Goal: Information Seeking & Learning: Learn about a topic

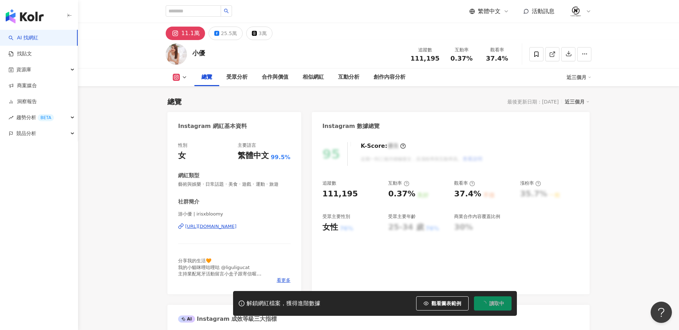
scroll to position [44, 0]
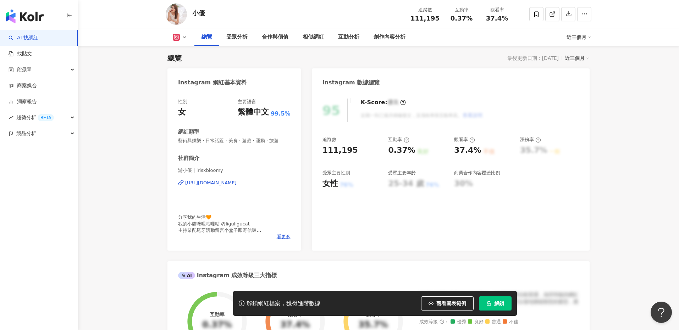
click at [496, 304] on span "解鎖" at bounding box center [499, 304] width 10 height 6
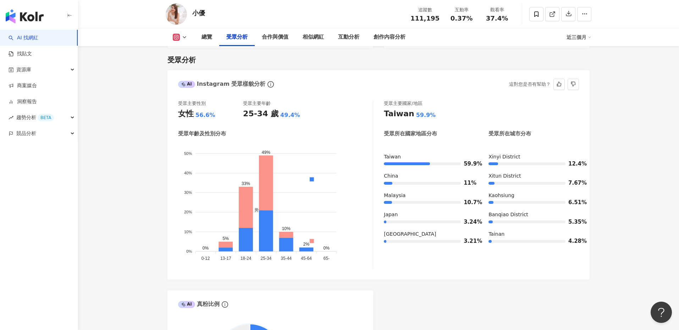
scroll to position [636, 0]
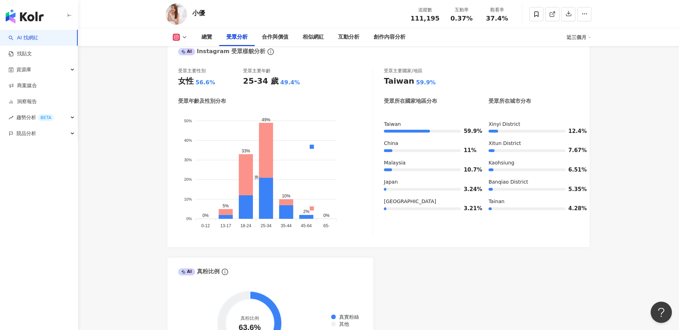
click at [174, 35] on rect at bounding box center [177, 37] width 6 height 5
click at [187, 70] on button "Facebook" at bounding box center [191, 67] width 43 height 10
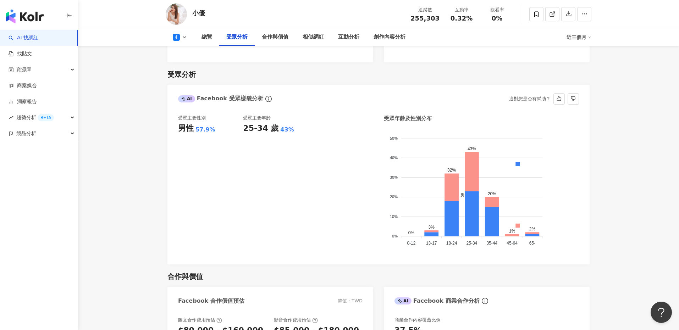
scroll to position [590, 0]
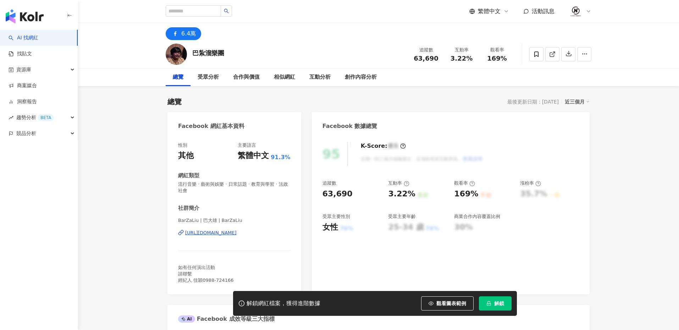
click at [502, 304] on span "解鎖" at bounding box center [499, 304] width 10 height 6
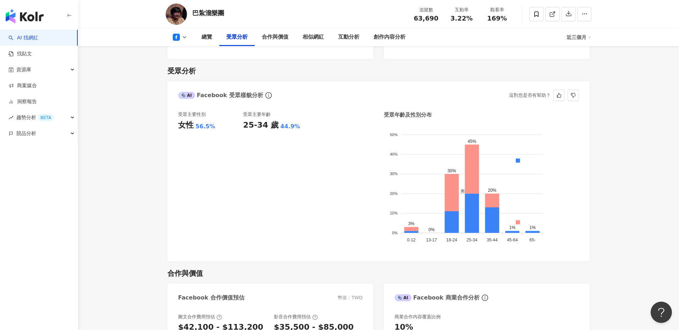
scroll to position [605, 0]
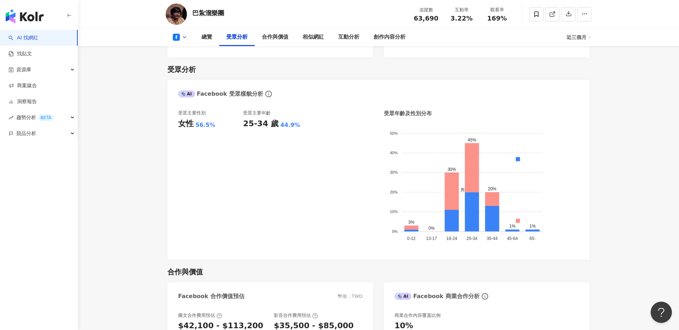
click at [177, 38] on icon at bounding box center [176, 37] width 7 height 7
